Goal: Transaction & Acquisition: Download file/media

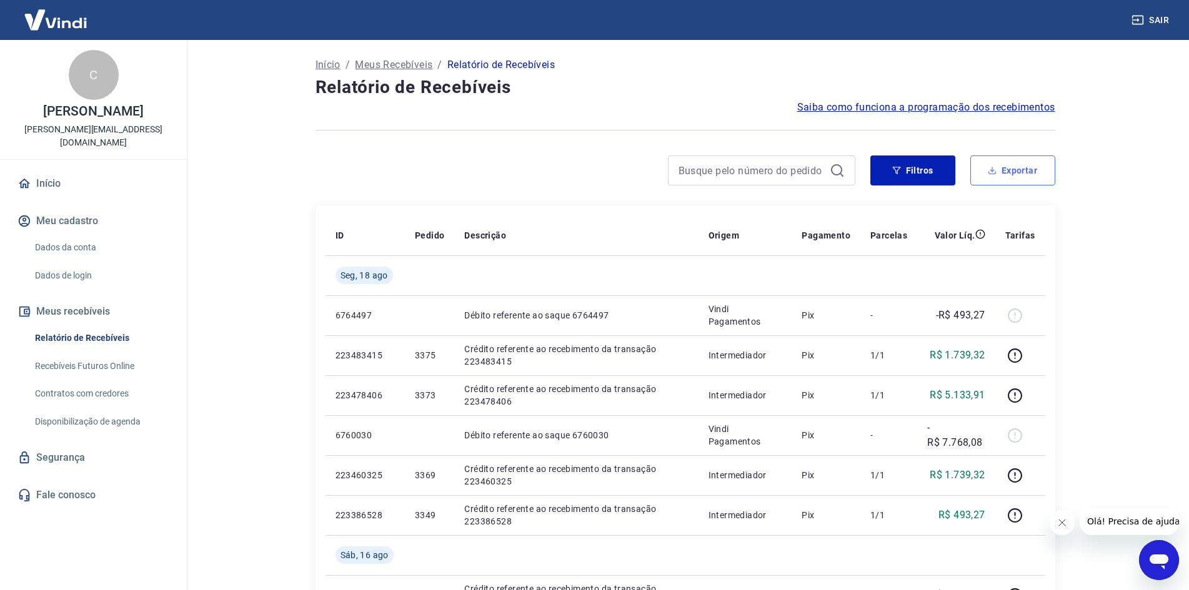
click at [1019, 176] on button "Exportar" at bounding box center [1012, 171] width 85 height 30
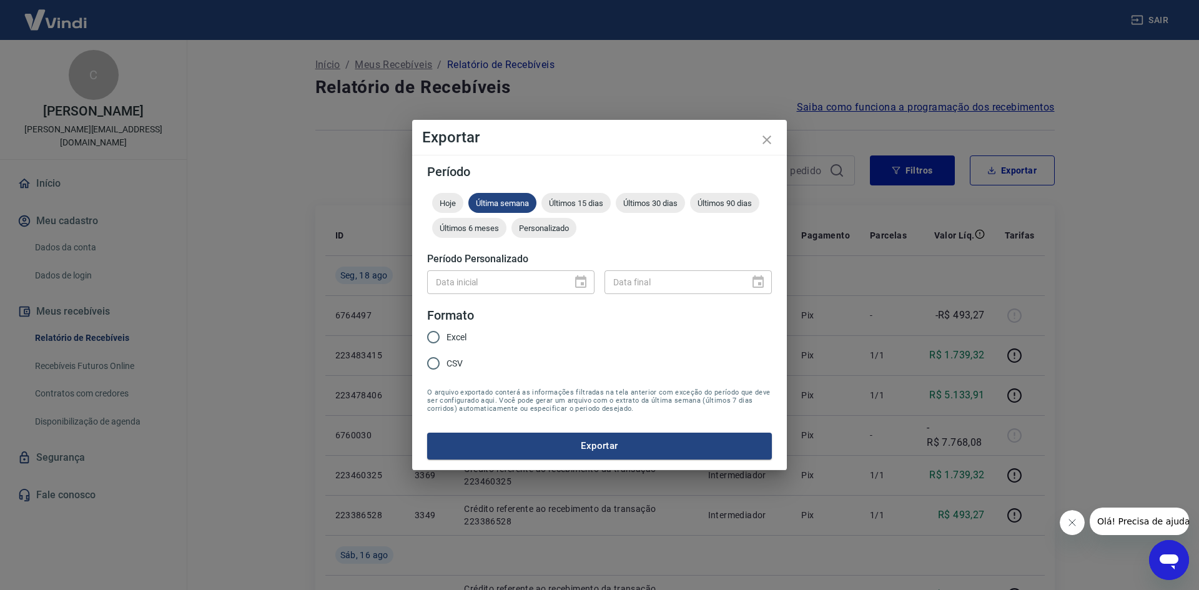
click at [432, 337] on input "Excel" at bounding box center [433, 337] width 26 height 26
radio input "true"
click at [550, 227] on span "Personalizado" at bounding box center [544, 228] width 65 height 9
type input "DD/MM/YYYY"
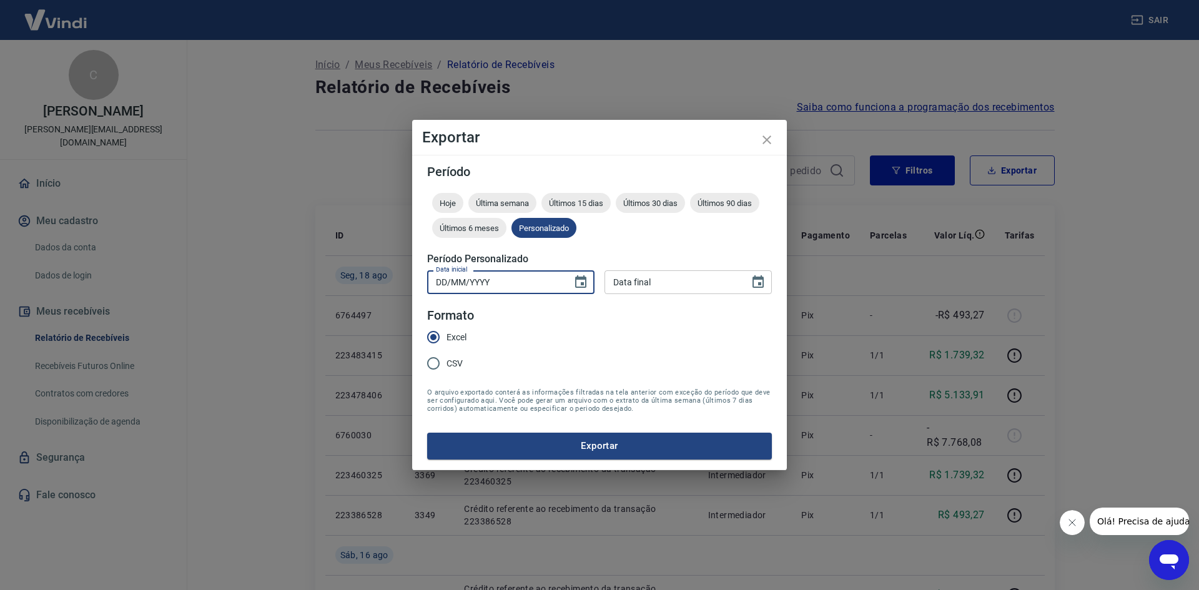
click at [504, 291] on input "DD/MM/YYYY" at bounding box center [495, 281] width 136 height 23
click at [578, 278] on icon "Choose date" at bounding box center [580, 281] width 11 height 12
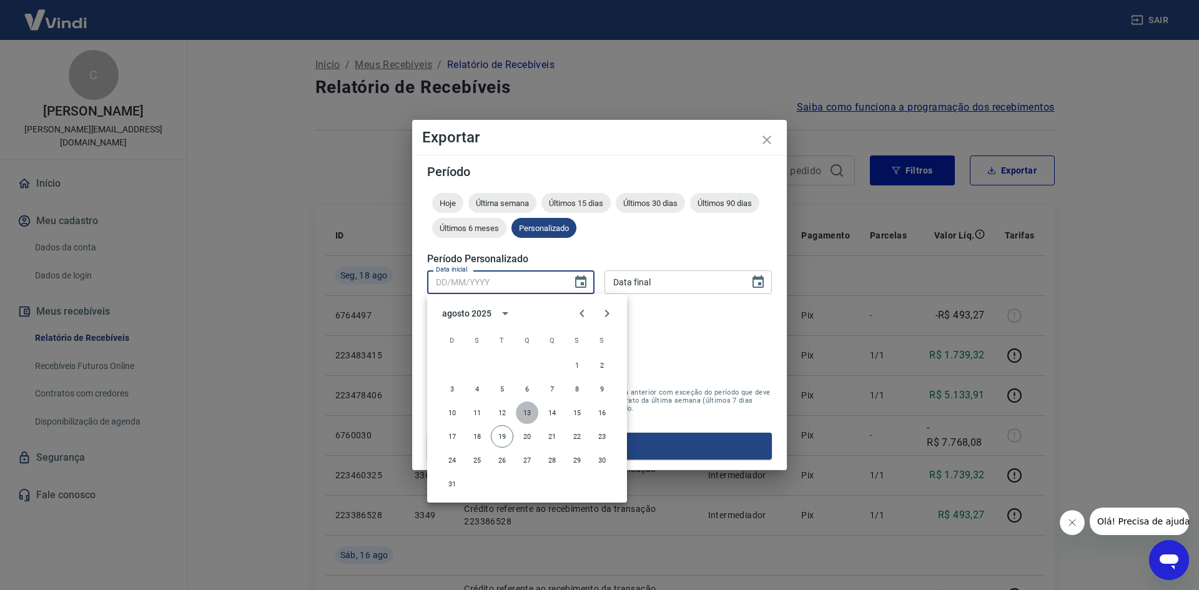
click at [525, 413] on button "13" at bounding box center [527, 413] width 22 height 22
type input "[DATE]"
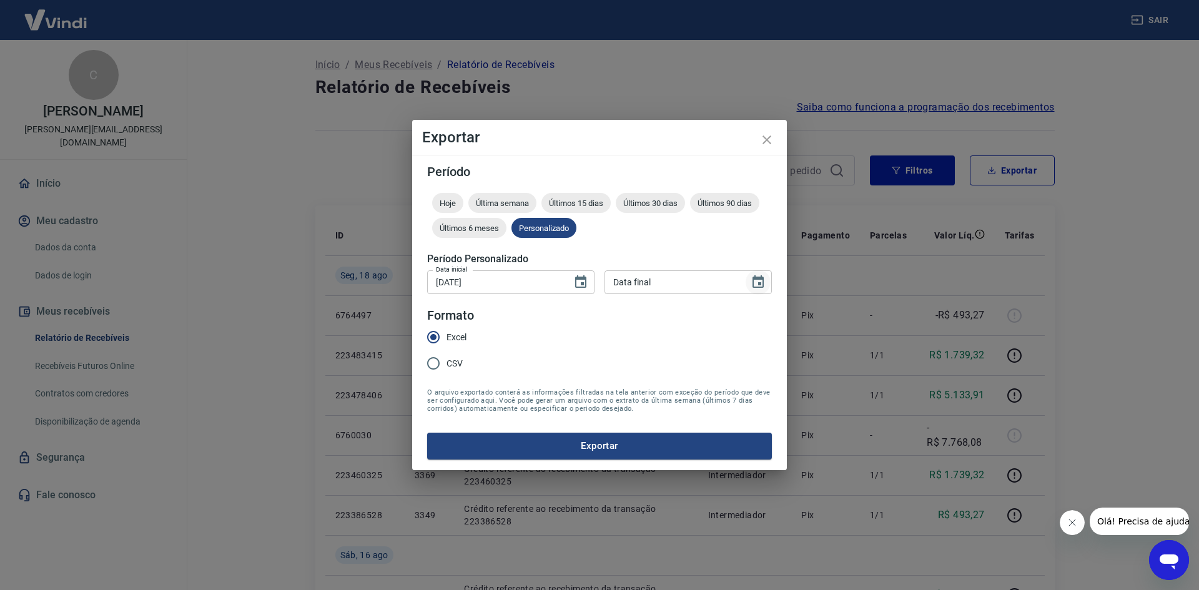
click at [754, 284] on icon "Choose date" at bounding box center [758, 281] width 11 height 12
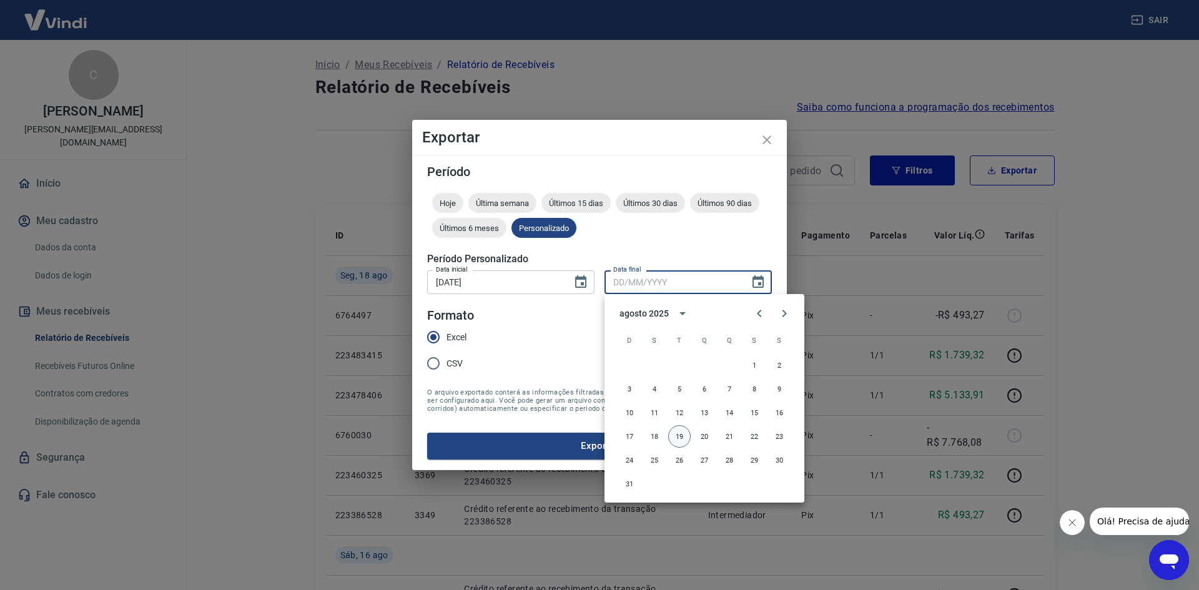
click at [681, 443] on button "19" at bounding box center [679, 436] width 22 height 22
type input "[DATE]"
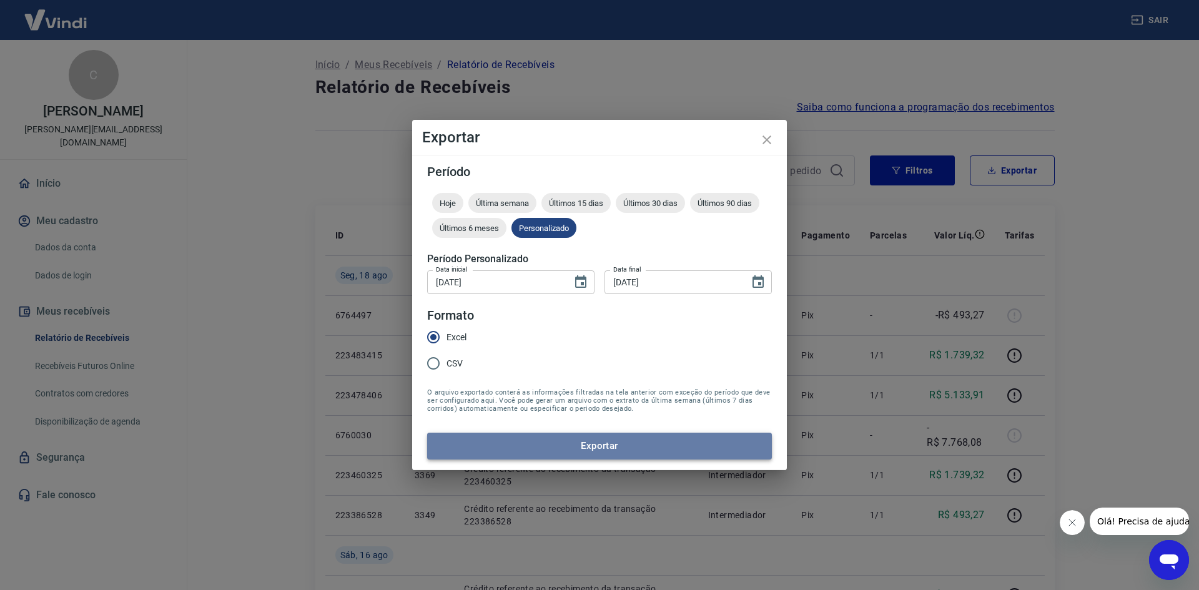
click at [616, 453] on button "Exportar" at bounding box center [599, 446] width 345 height 26
